Goal: Communication & Community: Answer question/provide support

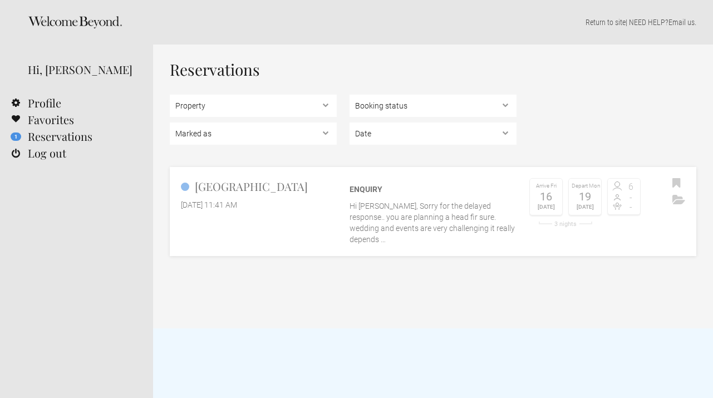
click at [313, 222] on link "[GEOGRAPHIC_DATA] [DATE] 11:41 AM Enquiry Hi [PERSON_NAME], Sorry for the delay…" at bounding box center [433, 211] width 527 height 89
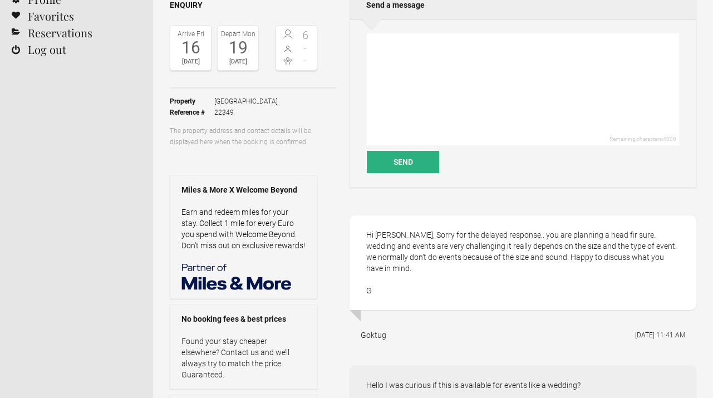
scroll to position [108, 0]
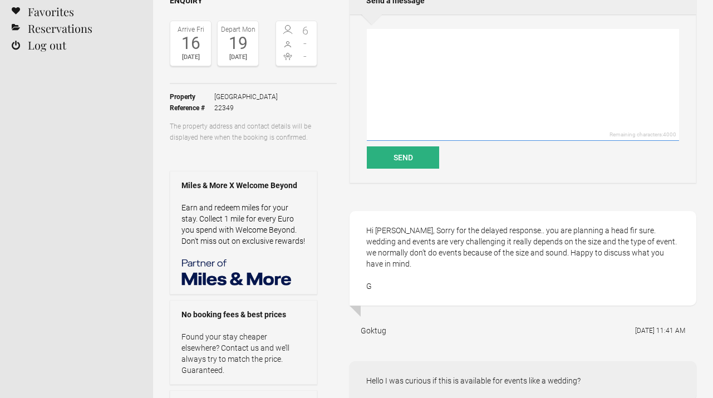
click at [482, 83] on textarea at bounding box center [523, 85] width 312 height 112
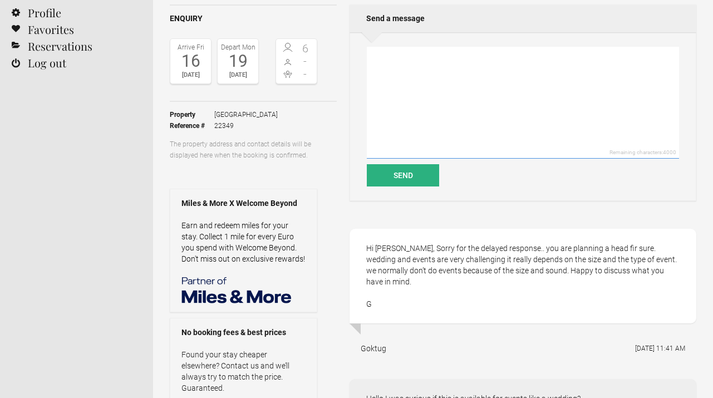
scroll to position [90, 0]
type textarea "h"
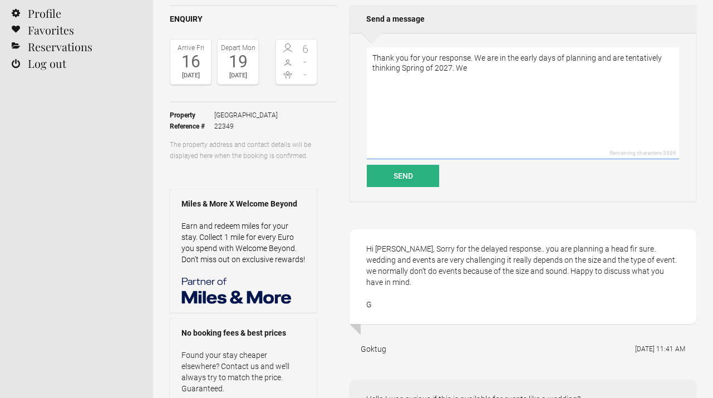
scroll to position [0, 0]
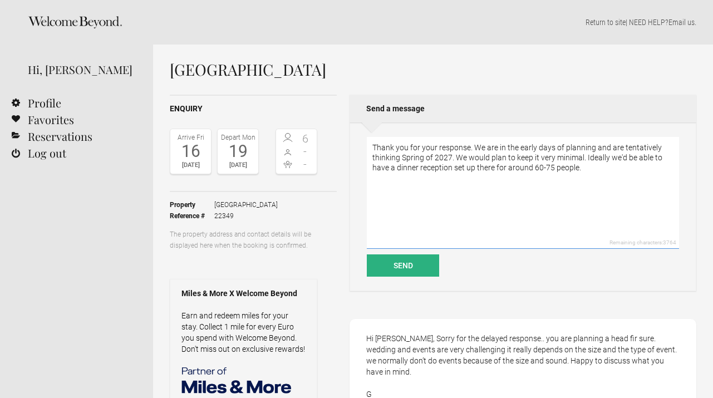
click at [454, 154] on textarea "Thank you for your response. We are in the early days of planning and are tenta…" at bounding box center [523, 193] width 312 height 112
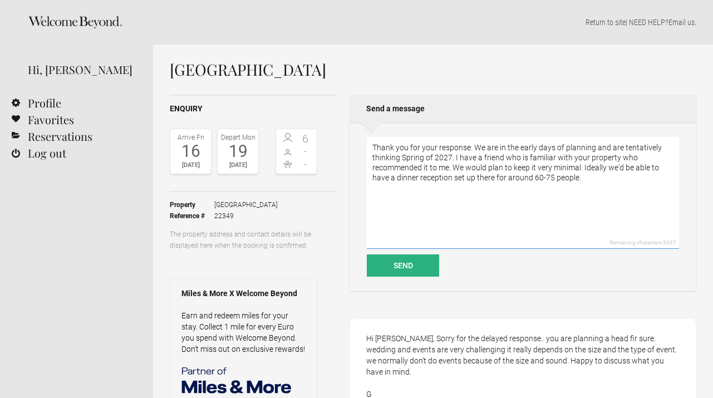
click at [618, 156] on textarea "Thank you for your response. We are in the early days of planning and are tenta…" at bounding box center [523, 193] width 312 height 112
click at [621, 159] on textarea "Thank you for your response. We are in the early days of planning and are tenta…" at bounding box center [523, 193] width 312 height 112
click at [584, 184] on textarea "Thank you for your response. We are in the early days of planning and are tenta…" at bounding box center [523, 193] width 312 height 112
type textarea "Thank you for your response. We are in the early days of planning and are tenta…"
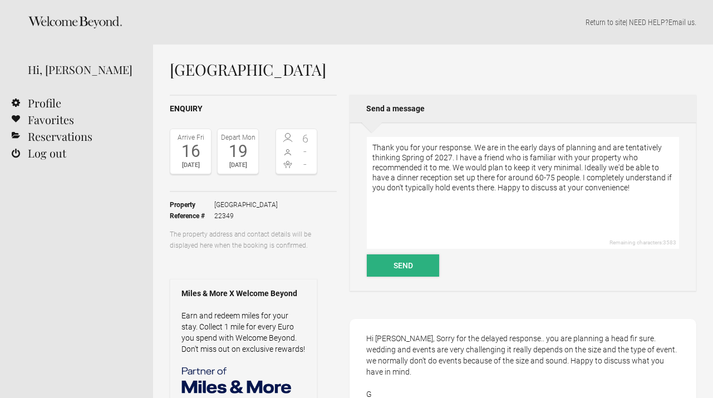
click at [410, 258] on button "Send" at bounding box center [403, 265] width 72 height 22
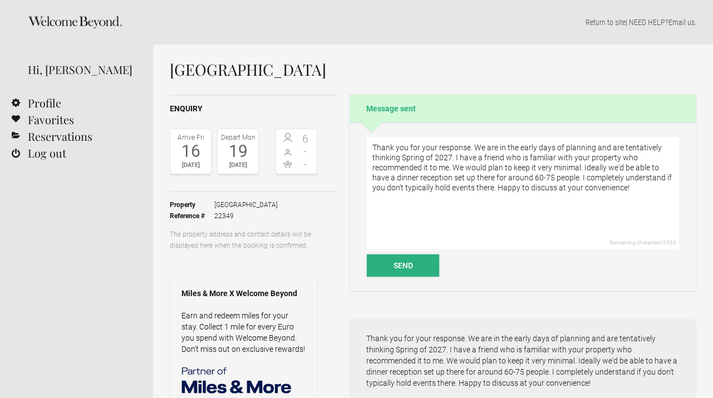
scroll to position [108, 0]
